Goal: Transaction & Acquisition: Download file/media

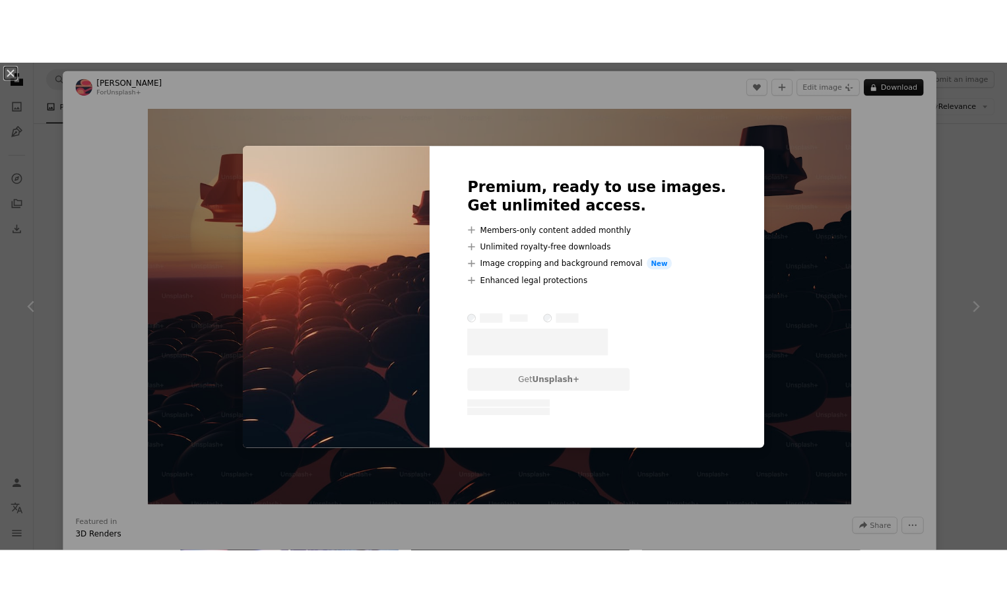
scroll to position [377, 0]
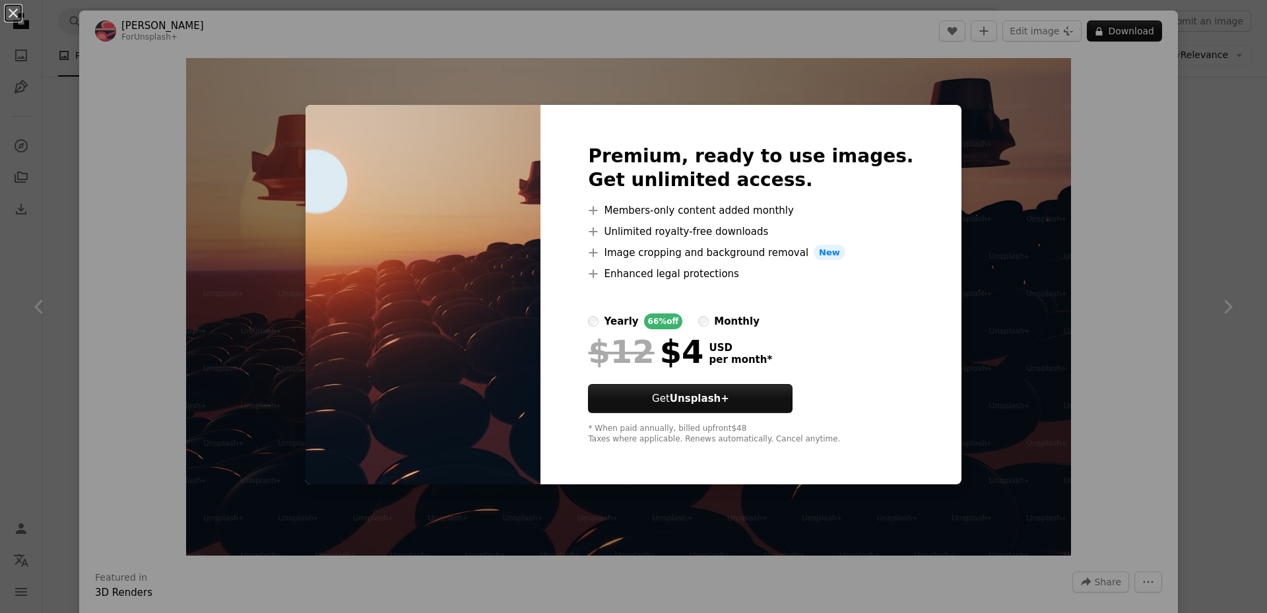
click at [973, 158] on div "An X shape Premium, ready to use images. Get unlimited access. A plus sign Memb…" at bounding box center [633, 306] width 1267 height 613
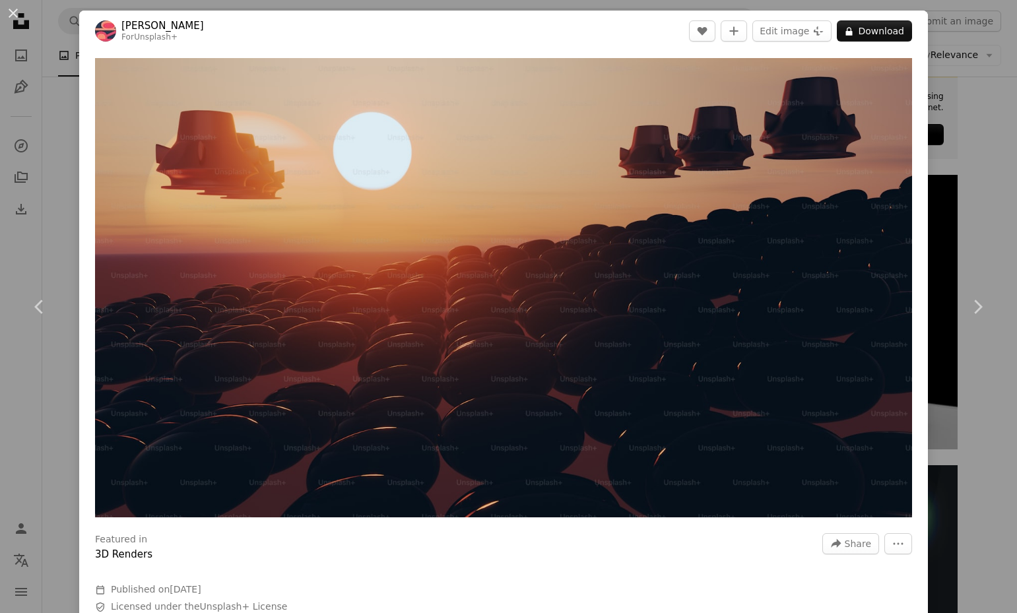
click at [966, 26] on div "An X shape Chevron left Chevron right [PERSON_NAME] For Unsplash+ A heart A plu…" at bounding box center [508, 306] width 1017 height 613
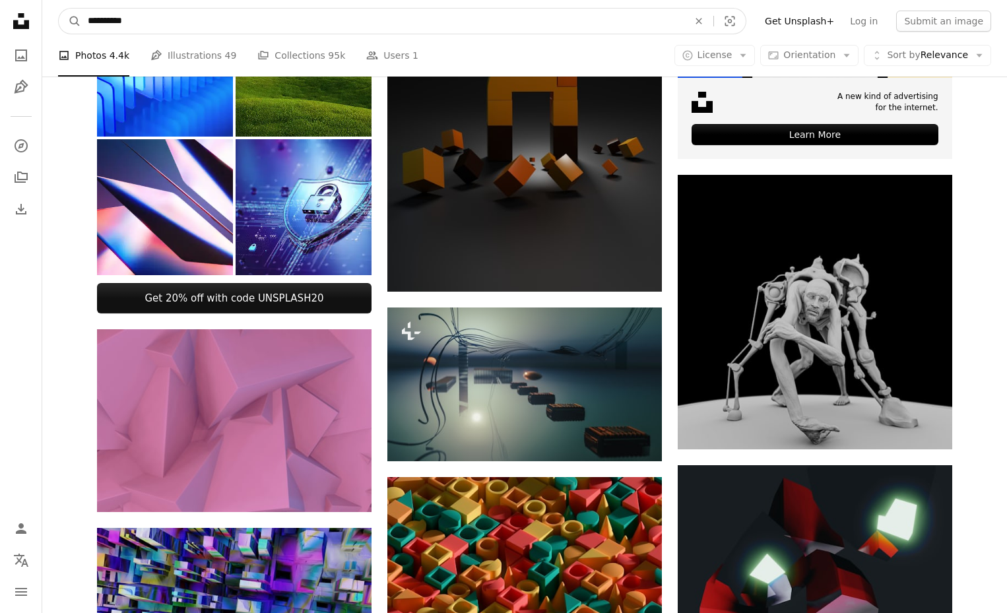
drag, startPoint x: 232, startPoint y: 29, endPoint x: 47, endPoint y: 28, distance: 184.8
click at [47, 28] on nav "**********" at bounding box center [524, 21] width 965 height 42
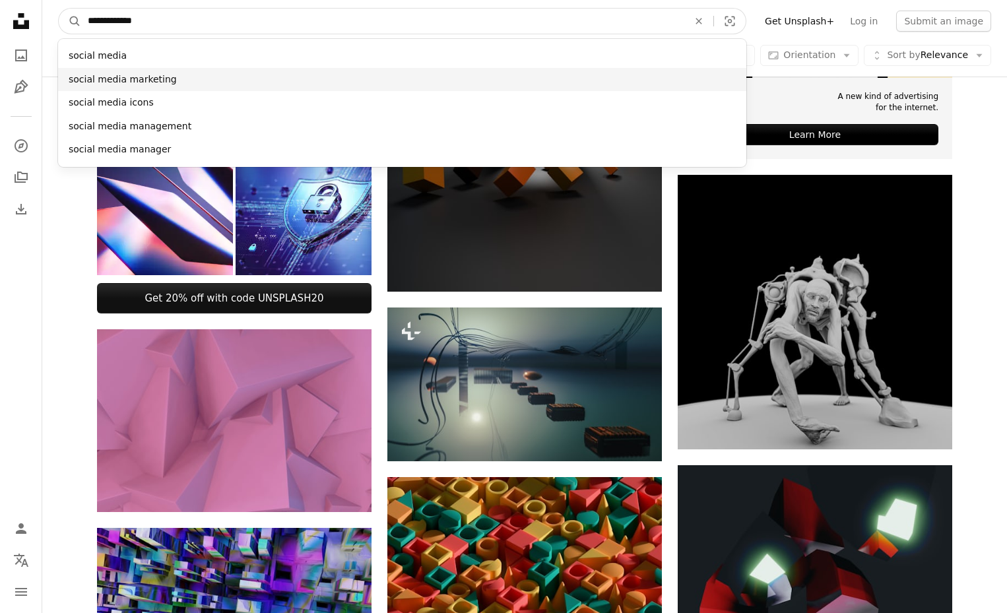
type input "**********"
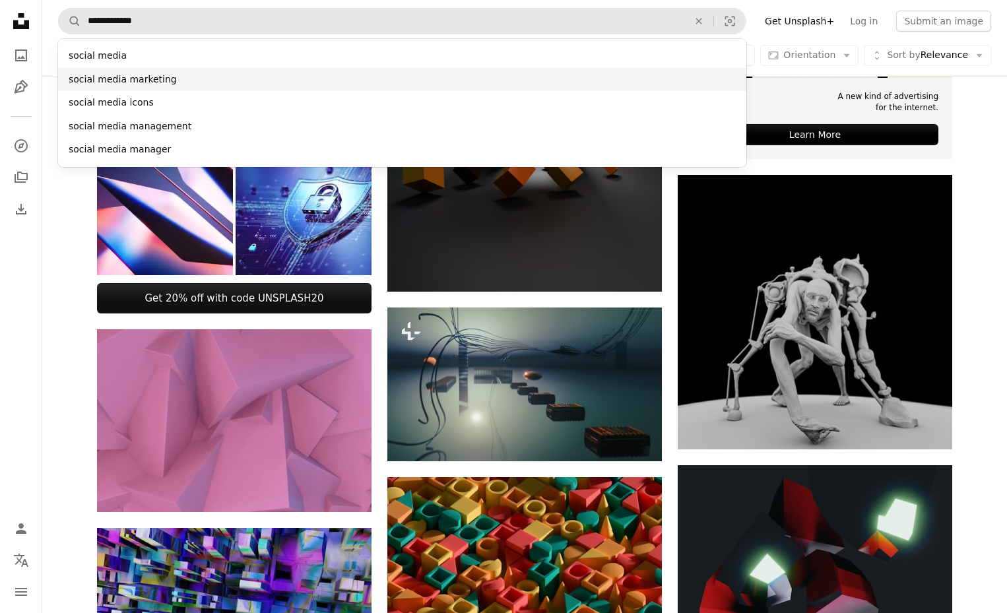
click at [106, 85] on div "social media marketing" at bounding box center [402, 80] width 688 height 24
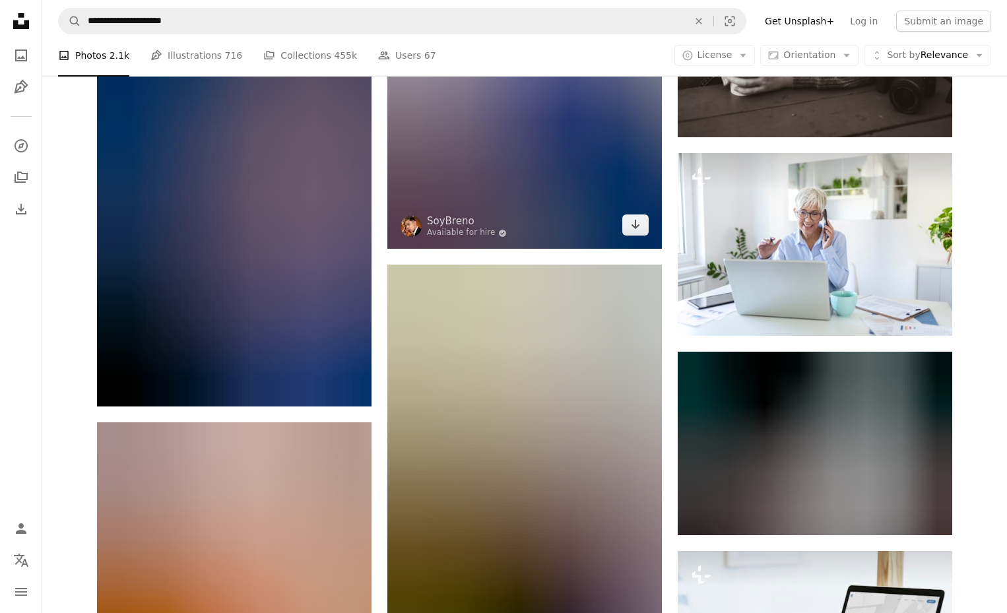
scroll to position [18146, 0]
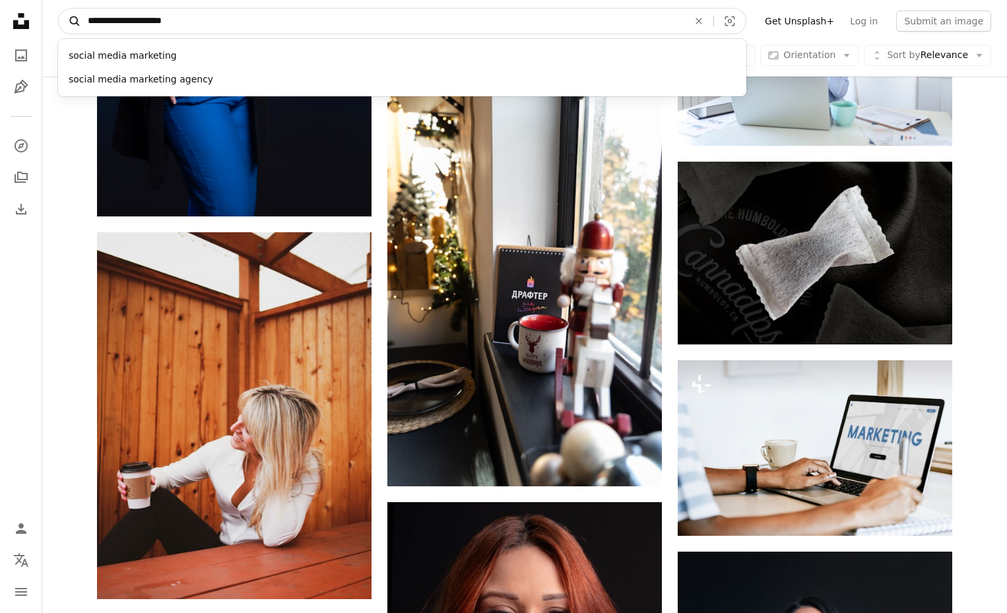
drag, startPoint x: 143, startPoint y: 21, endPoint x: 73, endPoint y: 20, distance: 69.3
click at [73, 20] on form "**********" at bounding box center [402, 21] width 688 height 26
type input "*********"
click button "A magnifying glass" at bounding box center [70, 21] width 22 height 25
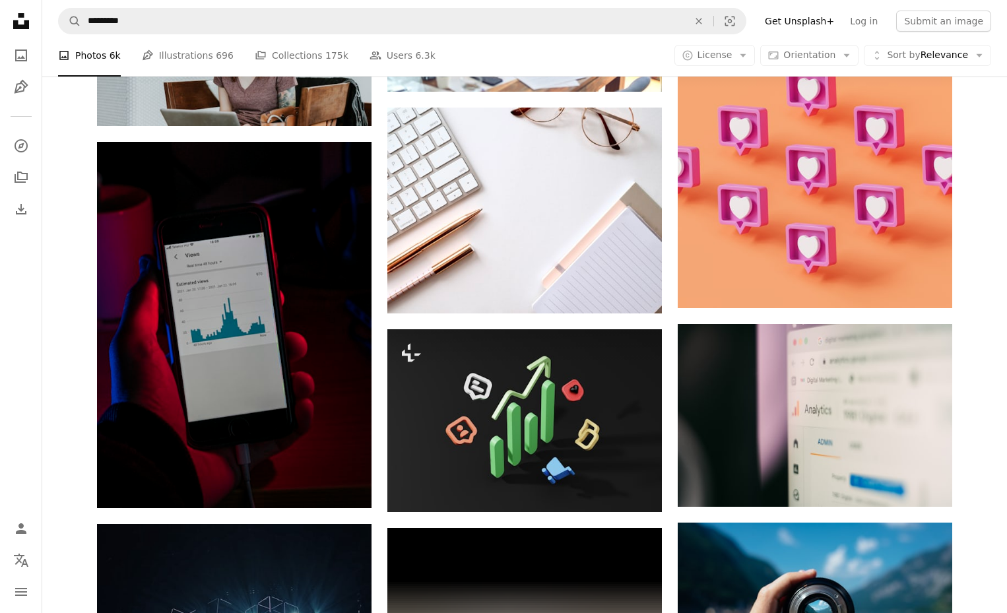
scroll to position [12537, 0]
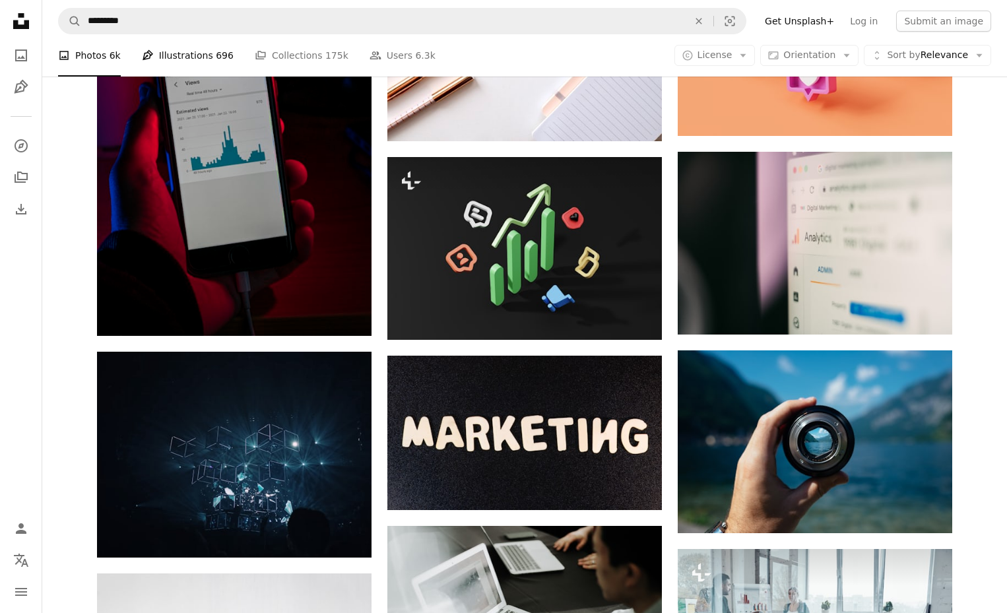
click at [200, 64] on link "Pen Tool Illustrations 696" at bounding box center [188, 55] width 92 height 42
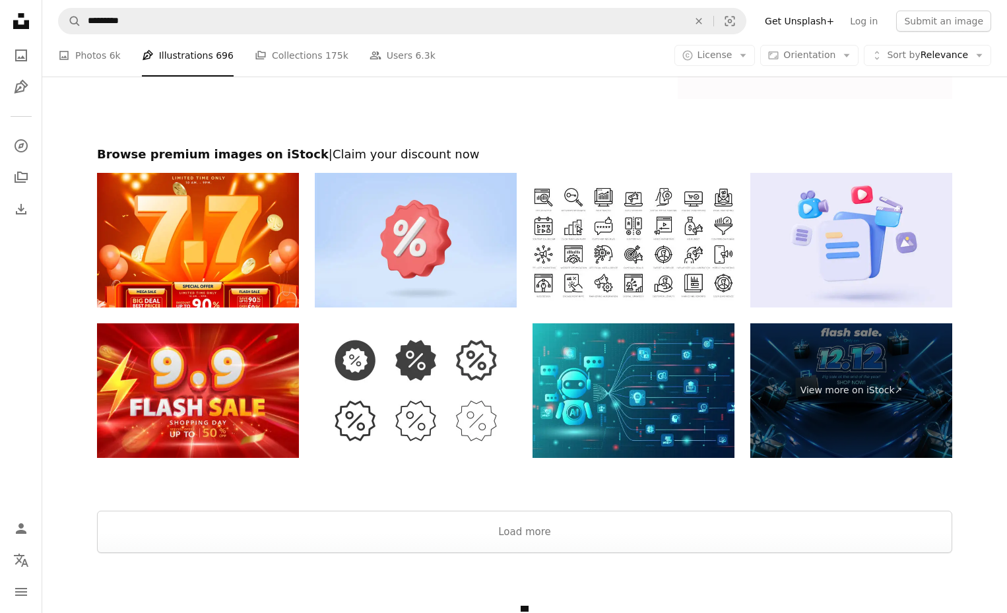
scroll to position [1970, 0]
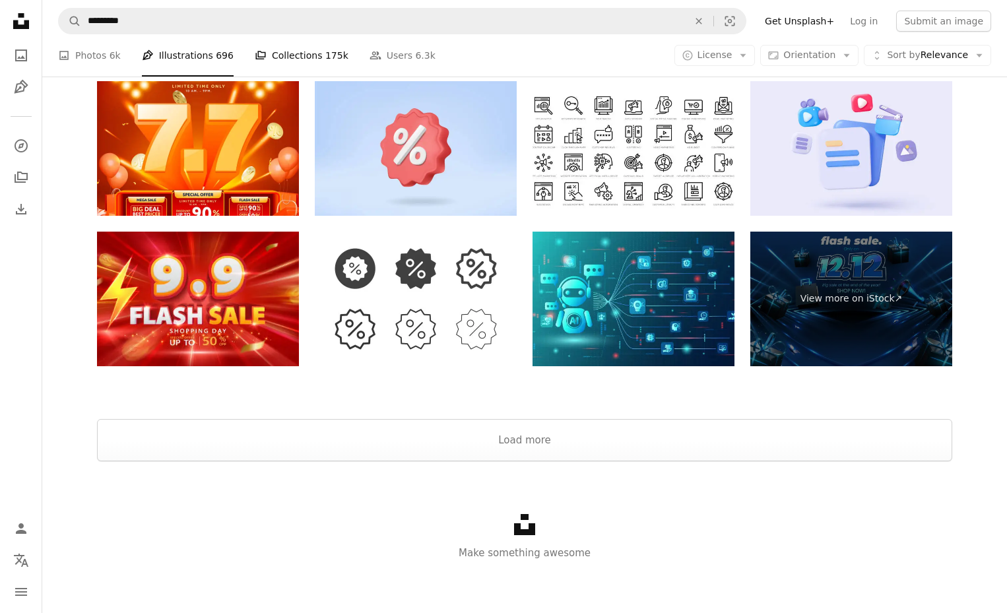
click at [296, 49] on link "A stack of folders Collections 175k" at bounding box center [302, 55] width 94 height 42
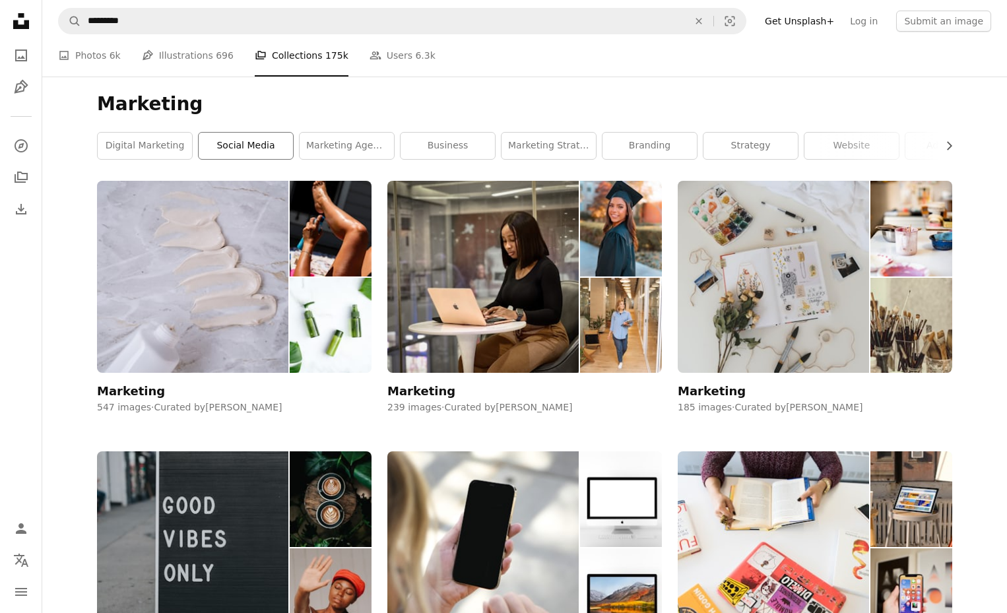
click at [255, 147] on link "social media" at bounding box center [246, 146] width 94 height 26
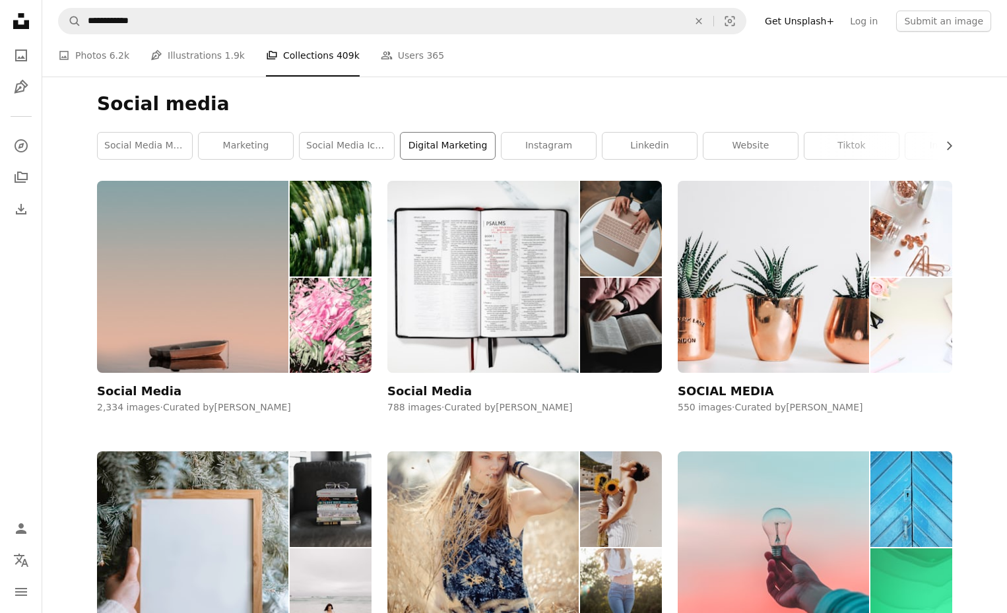
click at [449, 151] on link "digital marketing" at bounding box center [448, 146] width 94 height 26
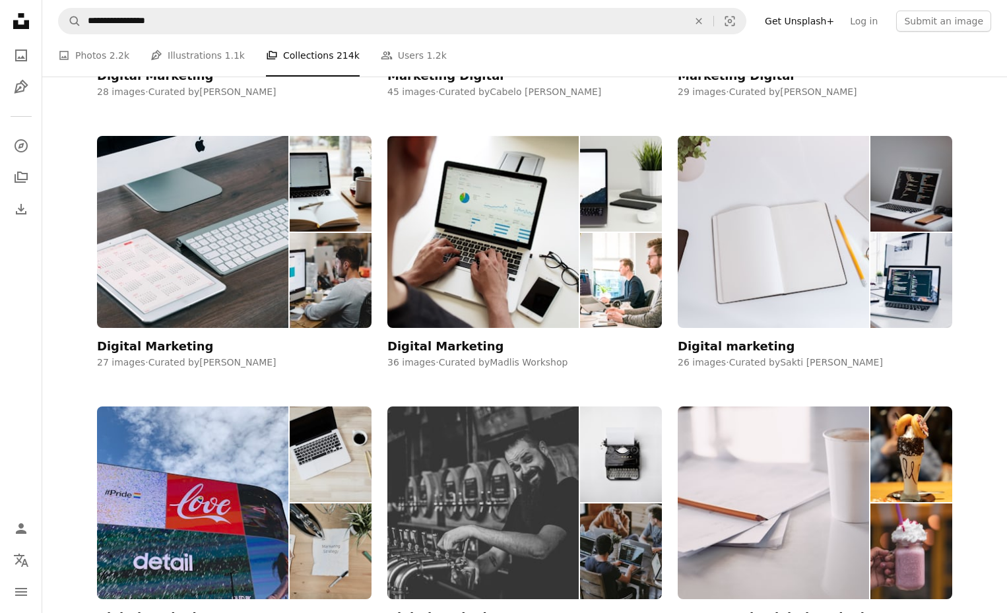
scroll to position [2309, 0]
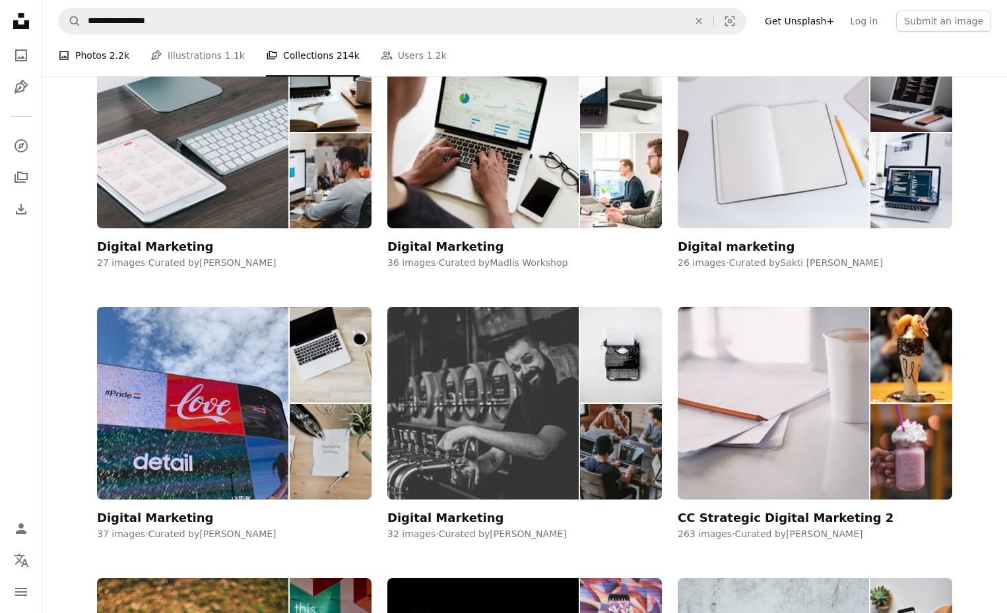
click at [96, 55] on link "A photo Photos 2.2k" at bounding box center [93, 55] width 71 height 42
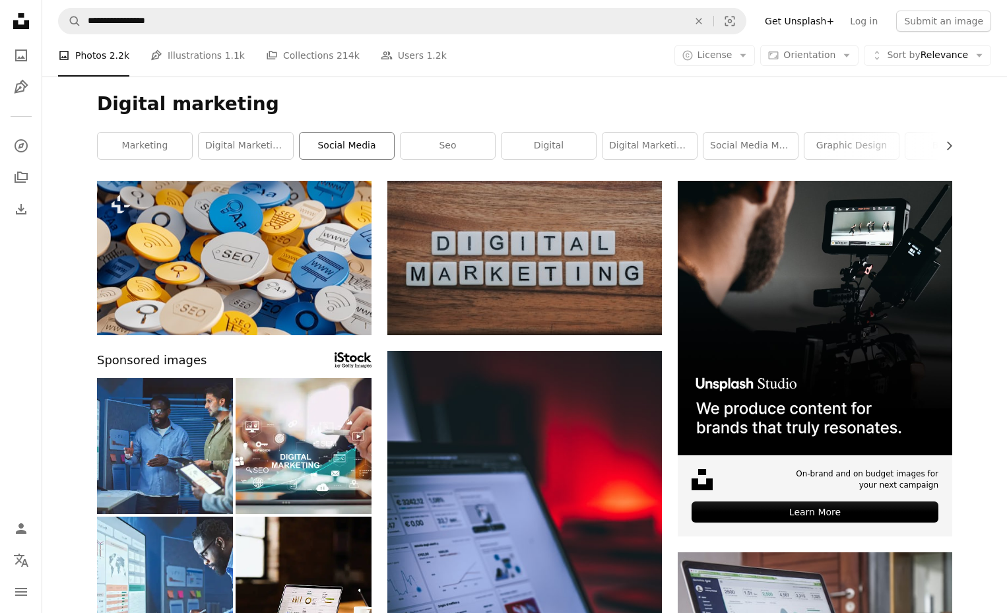
click at [339, 148] on link "social media" at bounding box center [347, 146] width 94 height 26
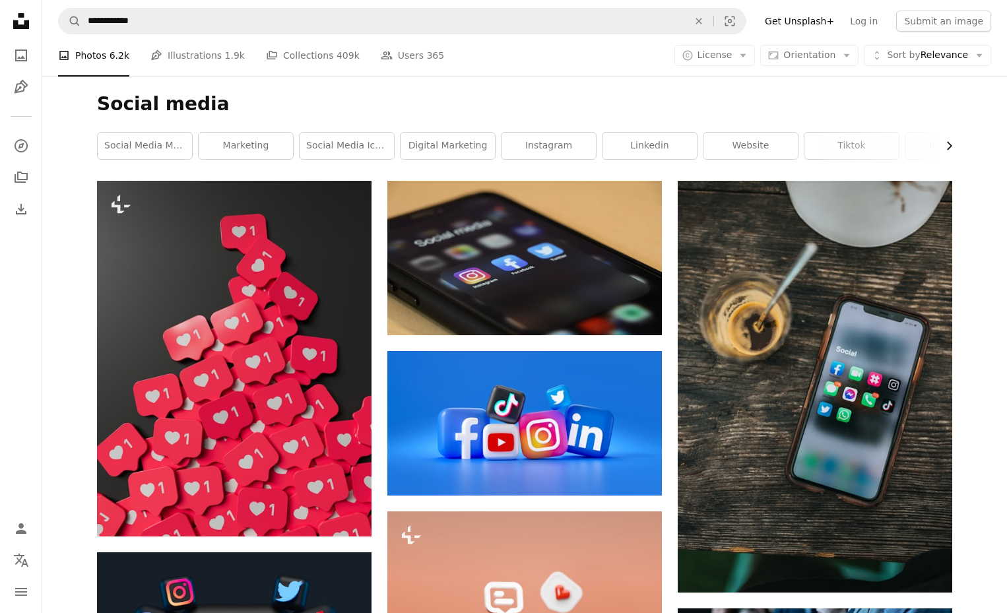
click at [950, 143] on icon "Chevron right" at bounding box center [948, 145] width 13 height 13
click at [950, 143] on link "social" at bounding box center [904, 146] width 94 height 26
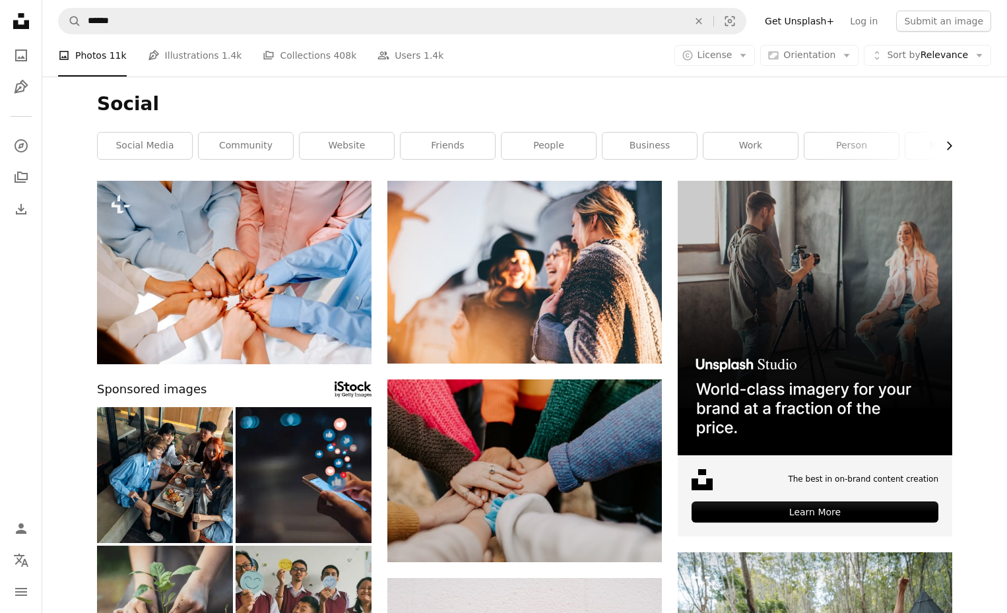
click at [950, 139] on icon "Chevron right" at bounding box center [948, 145] width 13 height 13
click at [623, 148] on link "marketing" at bounding box center [601, 146] width 94 height 26
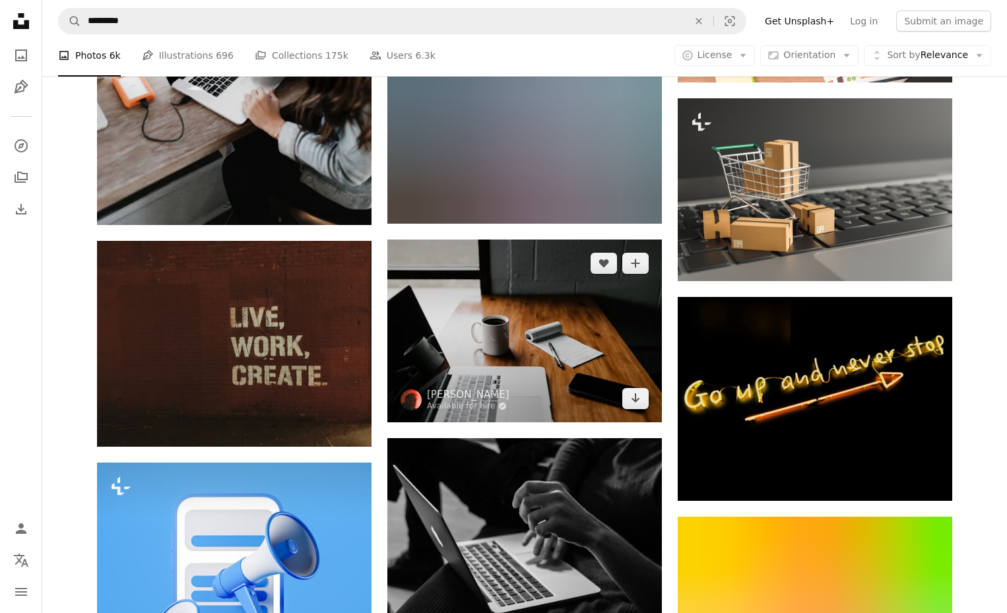
scroll to position [4355, 0]
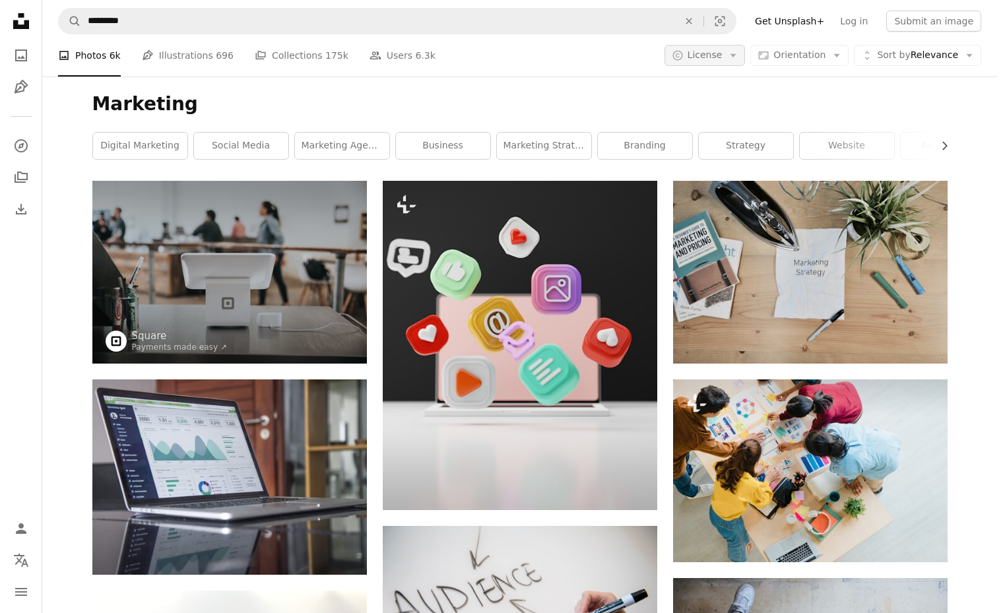
click at [746, 48] on button "A copyright icon © License Arrow down" at bounding box center [704, 55] width 81 height 21
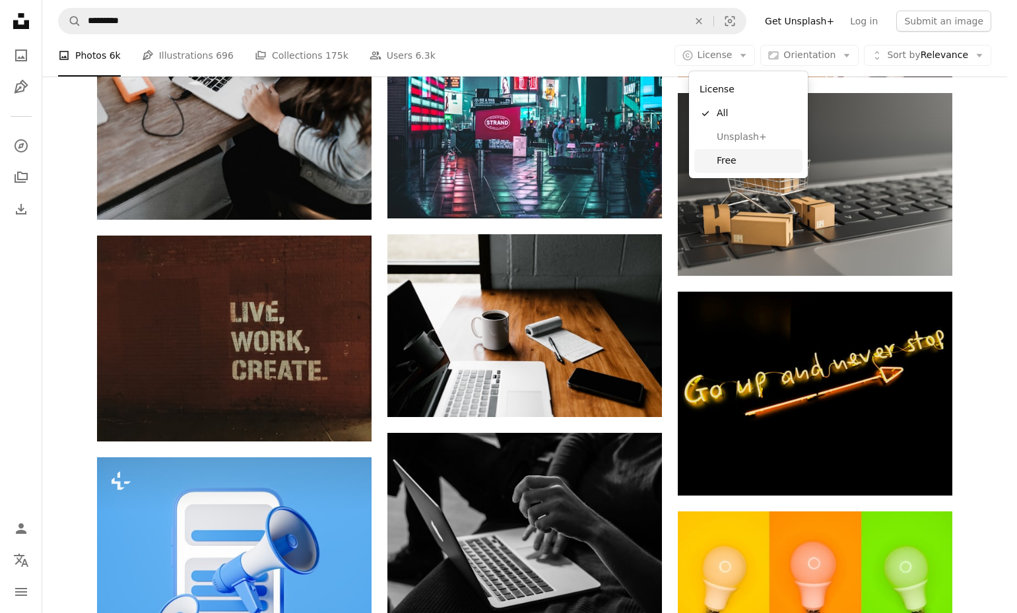
click at [730, 162] on span "Free" at bounding box center [757, 160] width 81 height 13
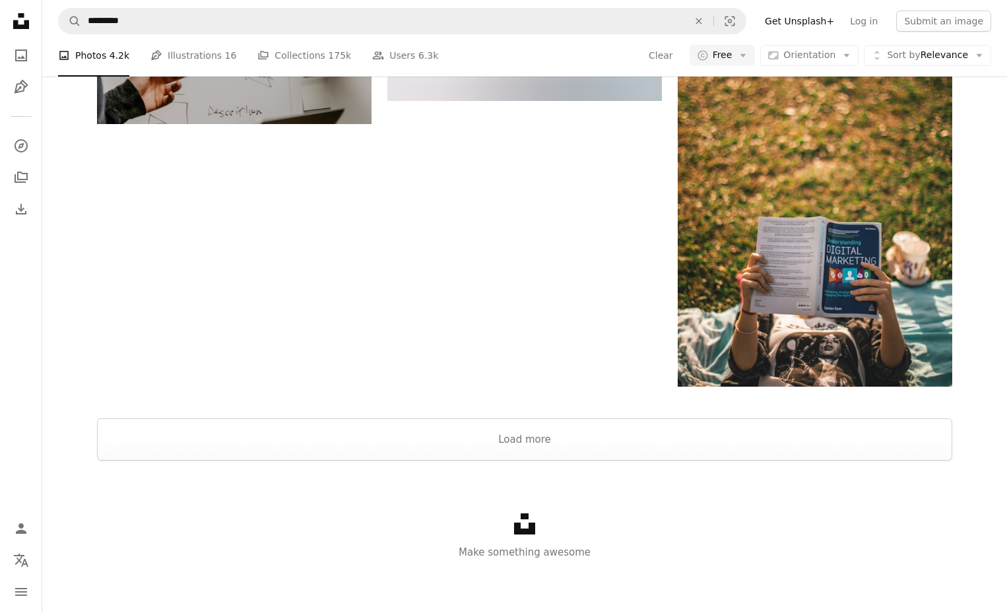
scroll to position [1254, 0]
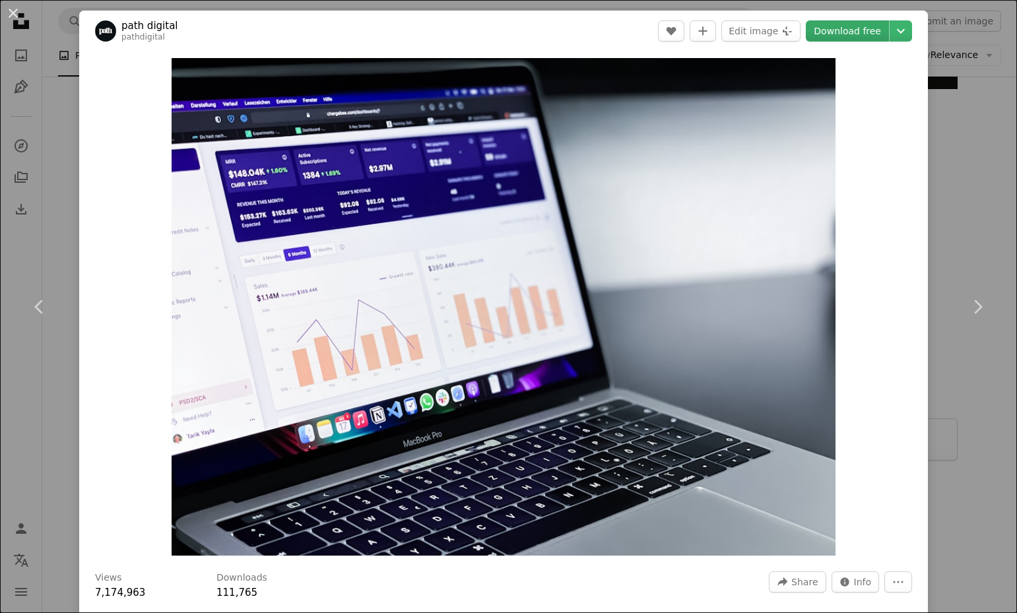
click at [827, 32] on link "Download free" at bounding box center [847, 30] width 83 height 21
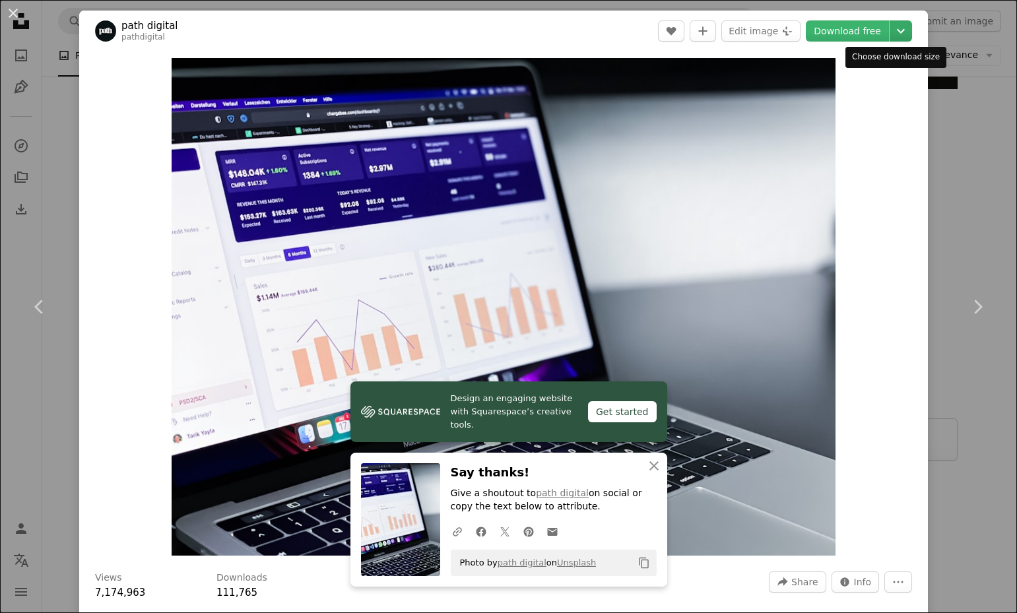
click at [896, 28] on icon "Chevron down" at bounding box center [900, 31] width 21 height 16
